Goal: Task Accomplishment & Management: Use online tool/utility

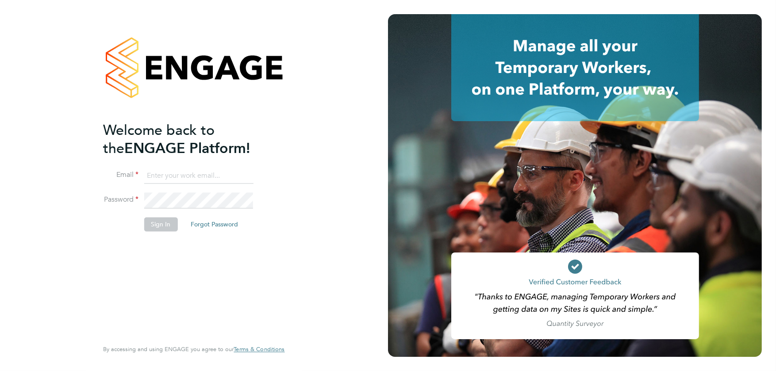
type input "[PERSON_NAME][EMAIL_ADDRESS][DOMAIN_NAME]"
click at [166, 228] on button "Sign In" at bounding box center [161, 224] width 34 height 14
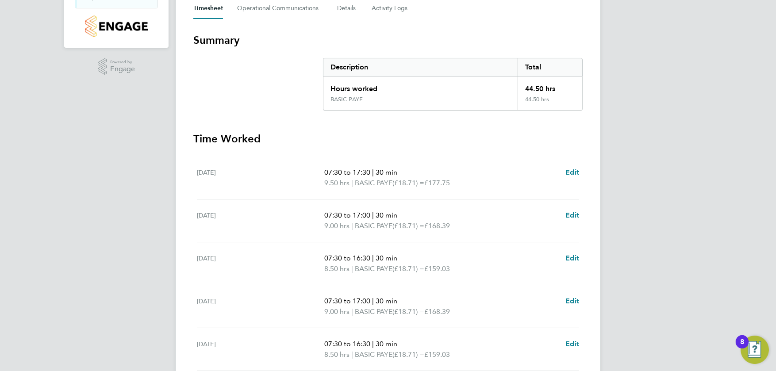
scroll to position [210, 0]
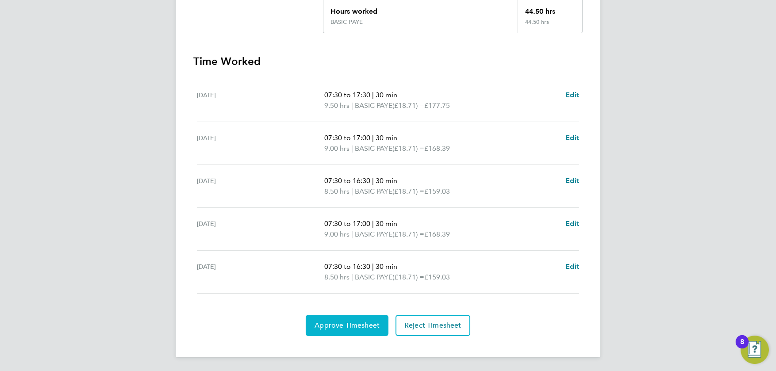
click at [337, 324] on span "Approve Timesheet" at bounding box center [347, 325] width 65 height 9
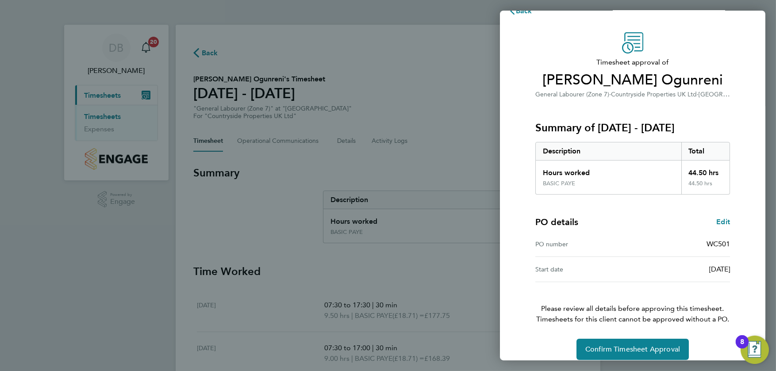
scroll to position [27, 0]
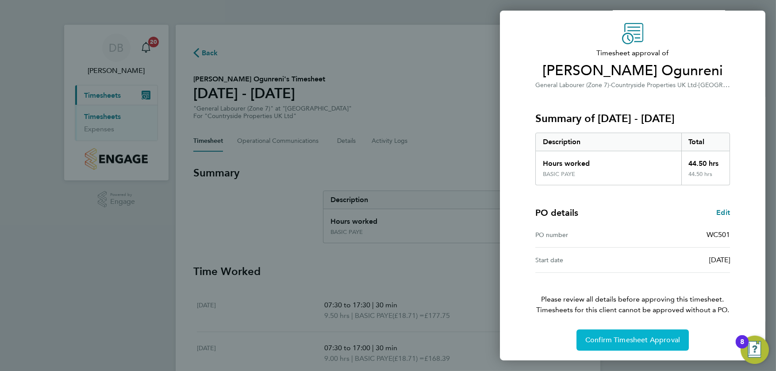
click at [615, 338] on span "Confirm Timesheet Approval" at bounding box center [632, 340] width 95 height 9
